Goal: Information Seeking & Learning: Learn about a topic

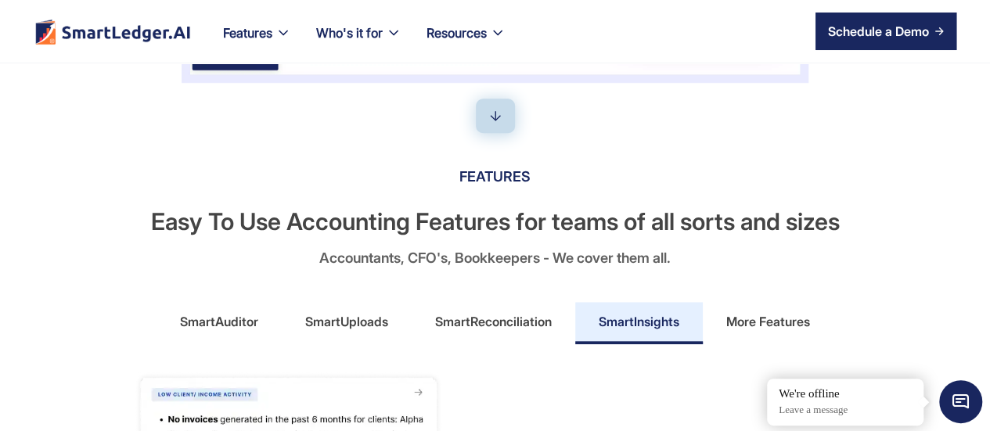
scroll to position [704, 0]
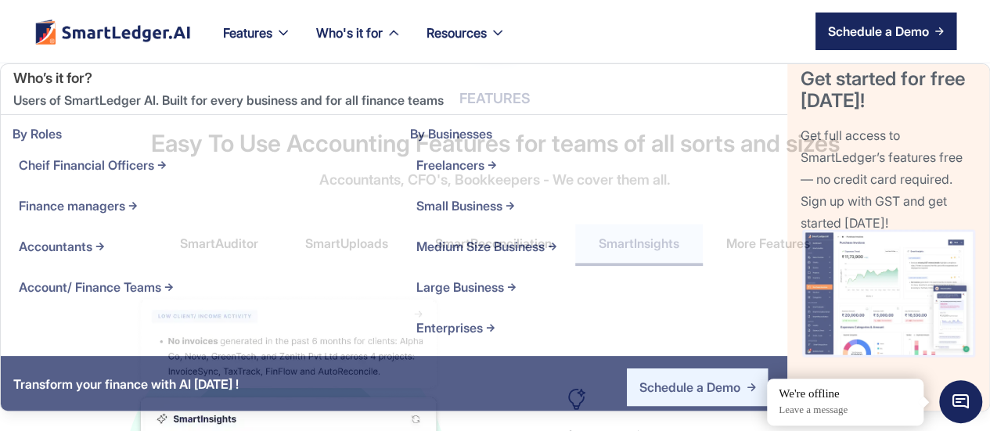
click at [349, 32] on div "Who's it for" at bounding box center [349, 33] width 67 height 22
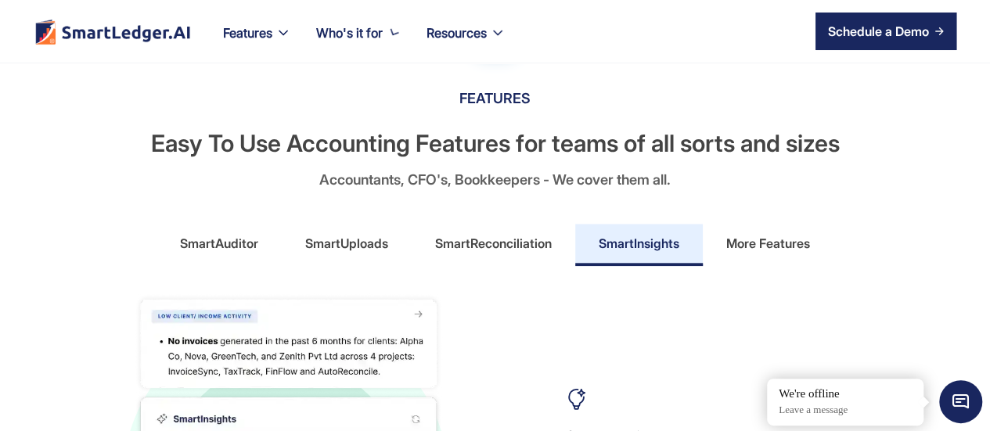
click at [349, 32] on div "Finance managers" at bounding box center [375, 31] width 106 height 22
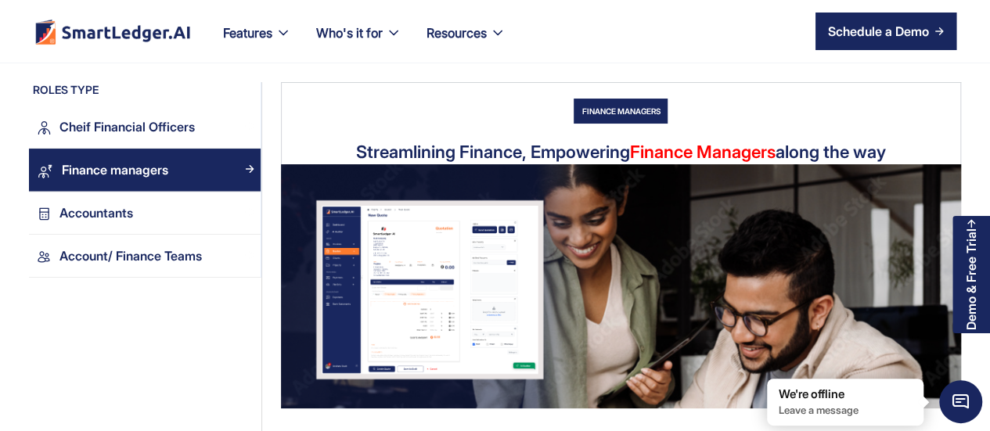
drag, startPoint x: 185, startPoint y: 289, endPoint x: 176, endPoint y: 268, distance: 22.1
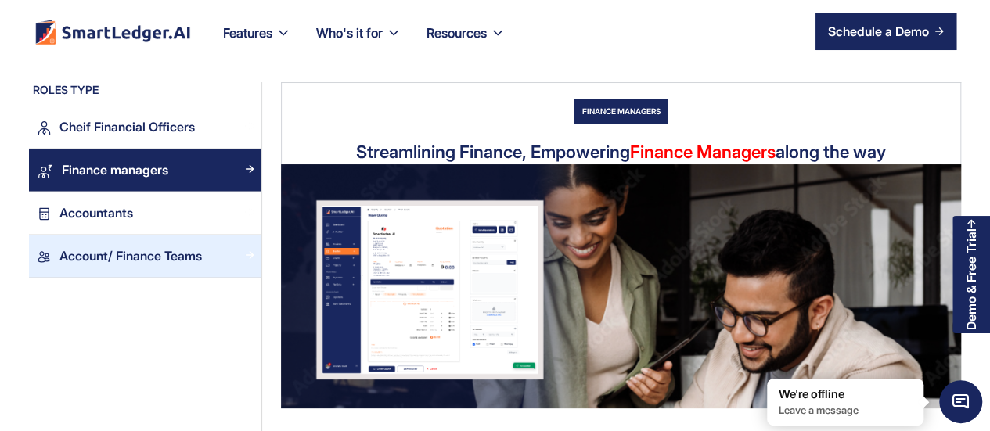
click at [171, 257] on div "Account/ Finance Teams" at bounding box center [130, 256] width 142 height 21
